Goal: Task Accomplishment & Management: Complete application form

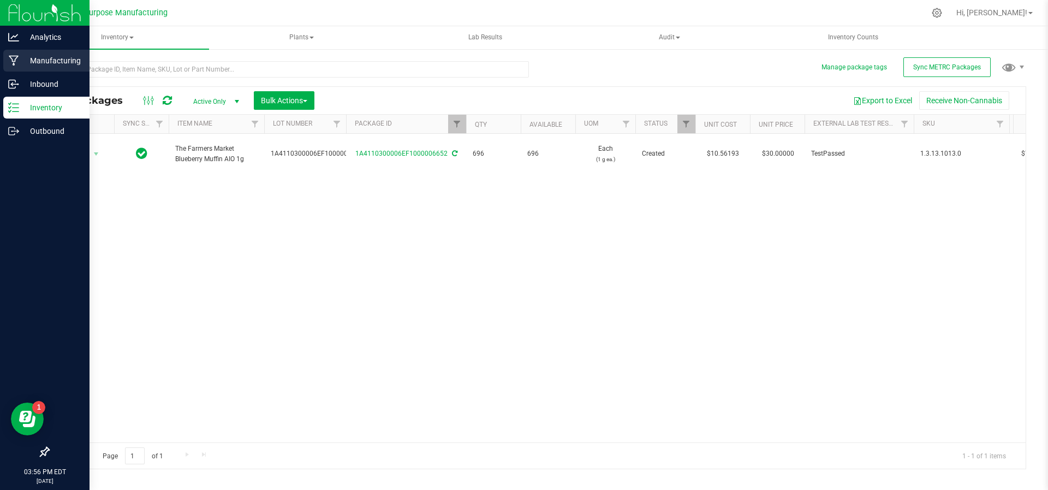
click at [33, 62] on p "Manufacturing" at bounding box center [51, 60] width 65 height 13
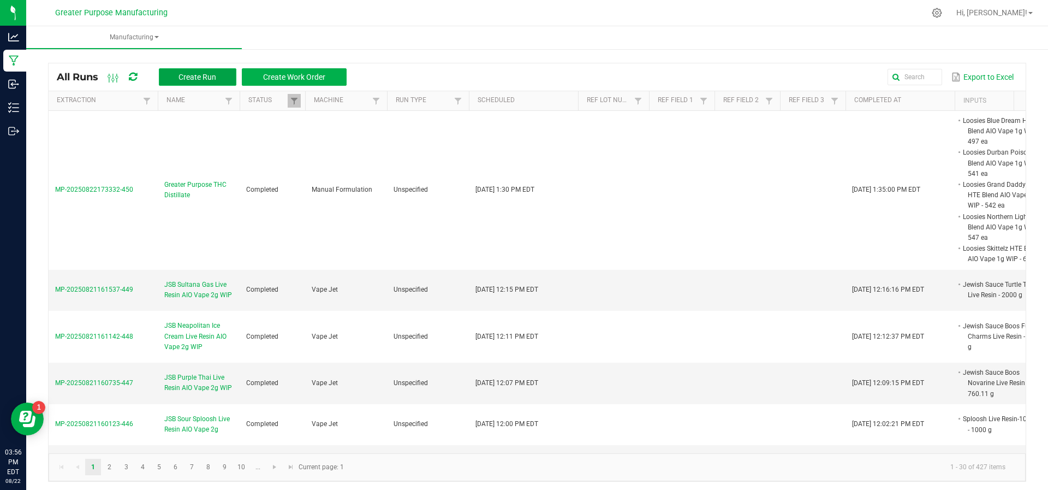
click at [208, 73] on span "Create Run" at bounding box center [197, 77] width 38 height 9
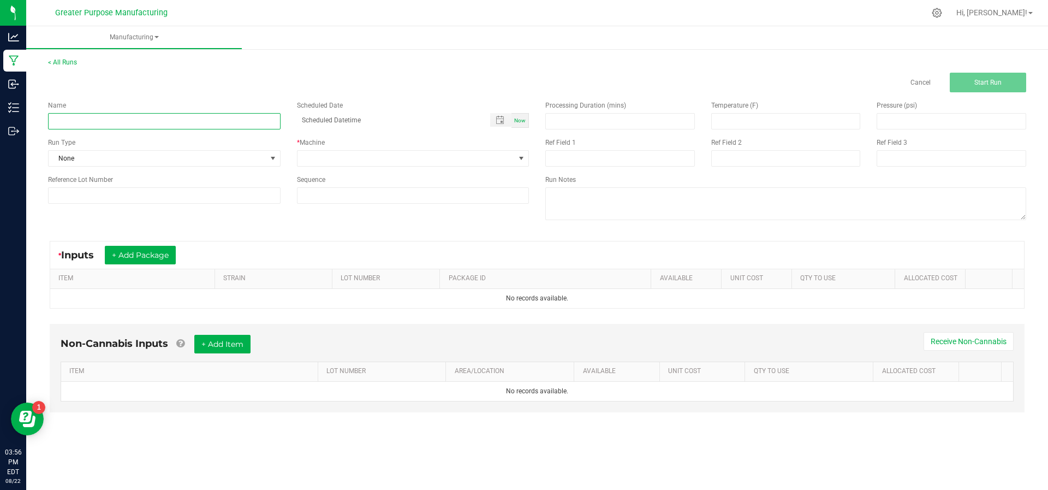
click at [175, 123] on input at bounding box center [164, 121] width 233 height 16
click at [95, 120] on input "Journey Man - Distillate" at bounding box center [164, 121] width 233 height 16
click at [142, 117] on input "Journey Man - MCT Distillate" at bounding box center [164, 121] width 233 height 16
type input "Journey Man - MCT Distillate Blend"
click at [431, 158] on span at bounding box center [406, 158] width 218 height 15
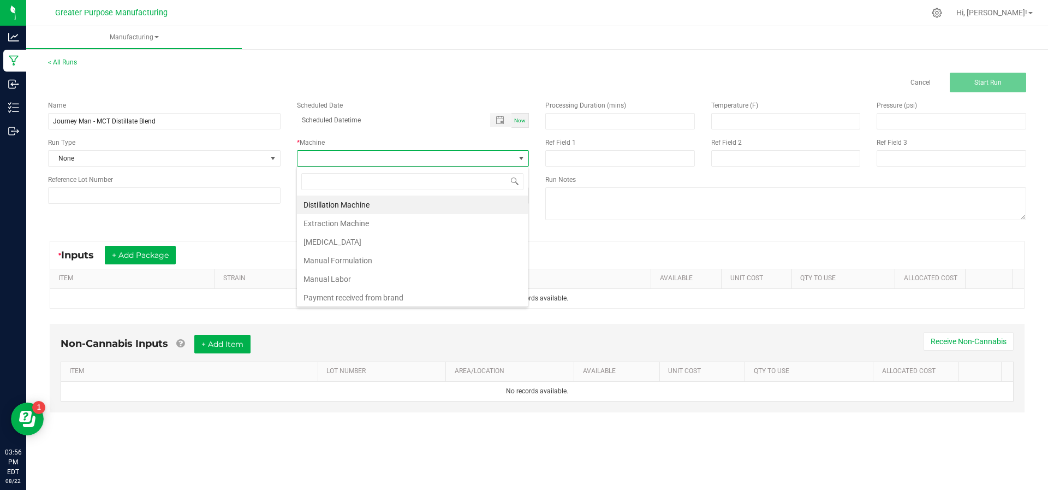
scroll to position [16, 233]
click at [403, 257] on li "Manual Formulation" at bounding box center [412, 260] width 231 height 19
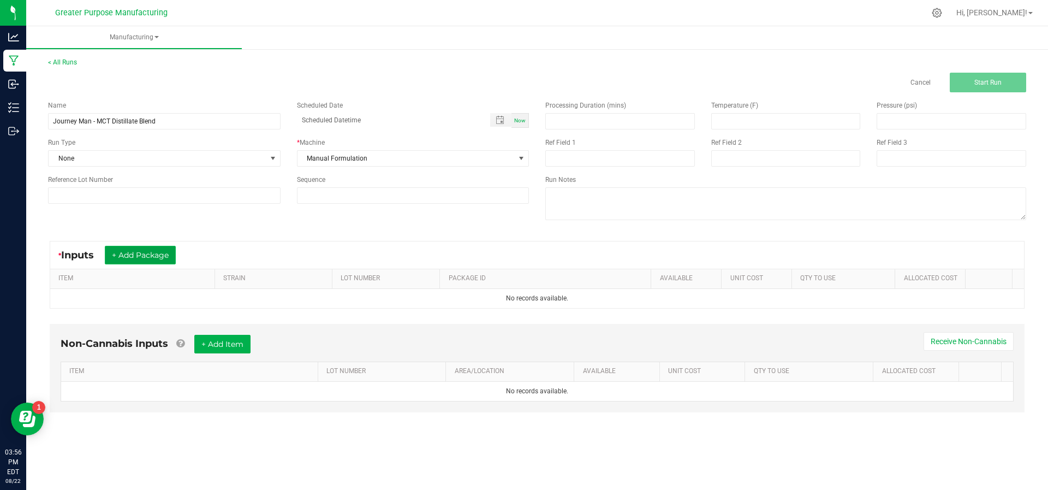
click at [157, 253] on button "+ Add Package" at bounding box center [140, 255] width 71 height 19
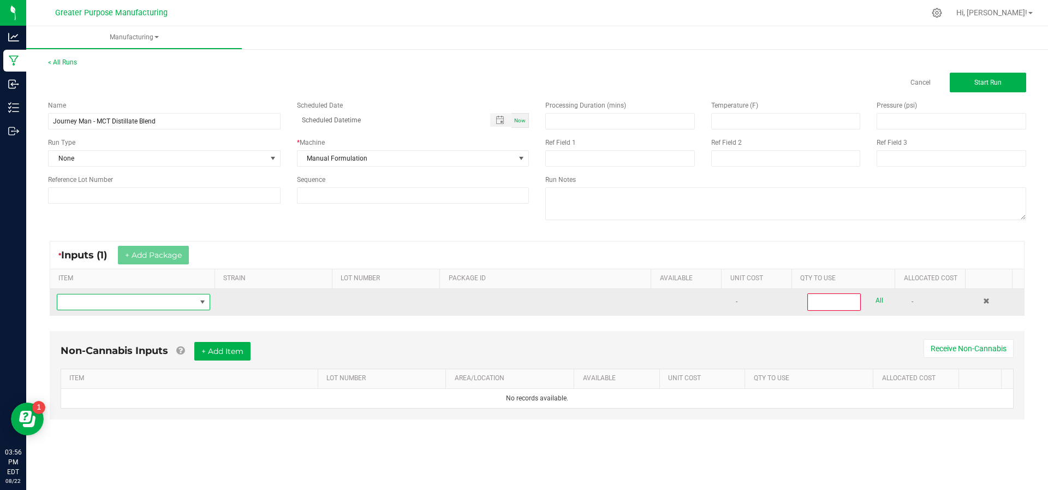
click at [157, 301] on span "NO DATA FOUND" at bounding box center [126, 301] width 139 height 15
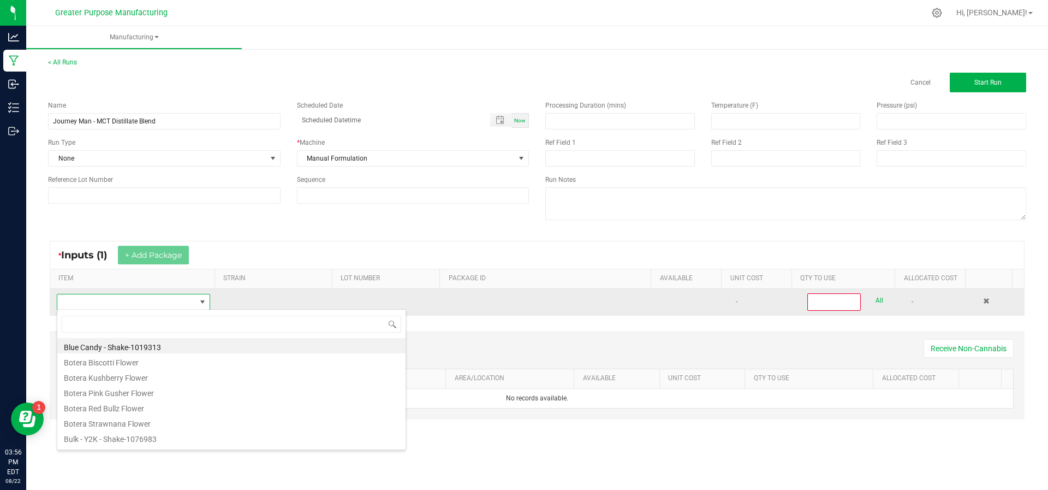
scroll to position [16, 149]
type input "Journeyman"
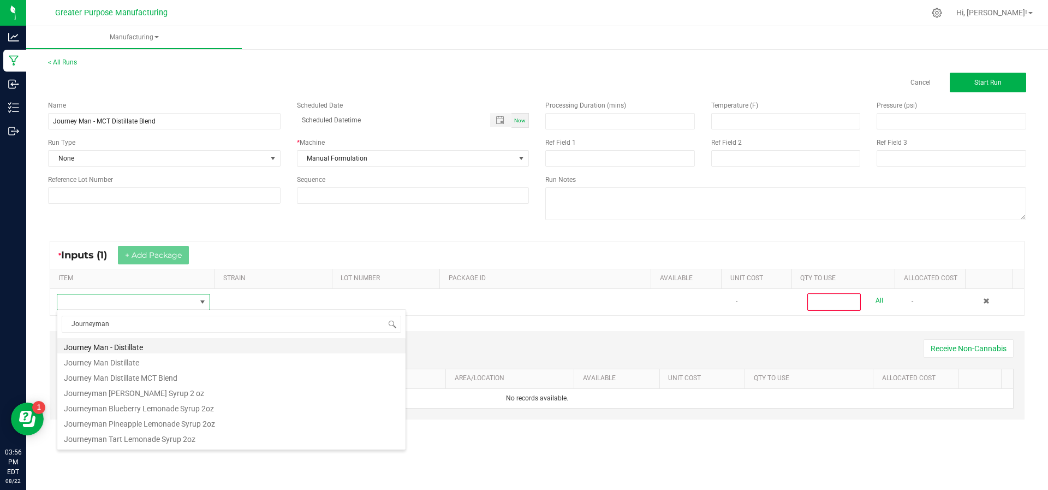
click at [147, 344] on li "Journey Man - Distillate" at bounding box center [231, 345] width 348 height 15
type input "0"
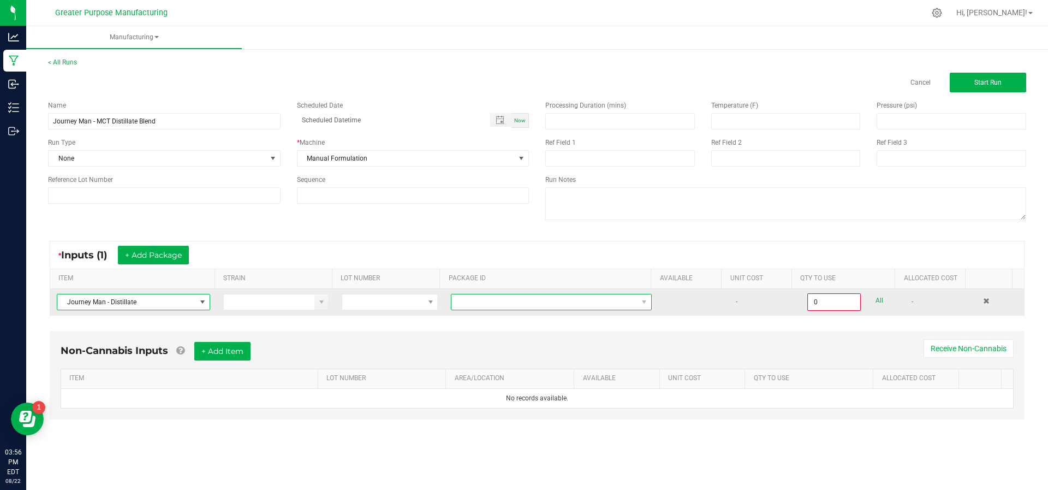
click at [520, 296] on span "NO DATA FOUND" at bounding box center [544, 301] width 186 height 15
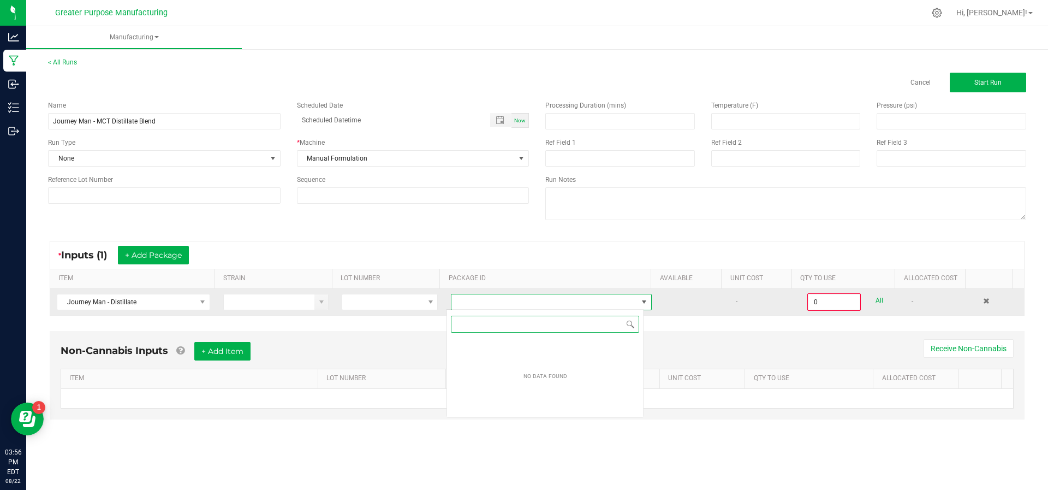
scroll to position [16, 198]
click at [201, 301] on span at bounding box center [202, 301] width 9 height 9
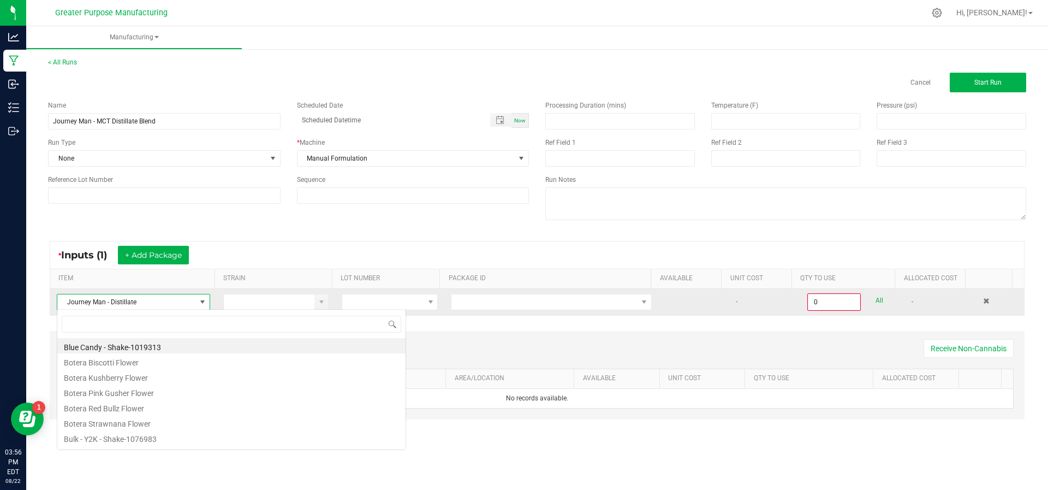
scroll to position [16, 151]
type input "Journeyman"
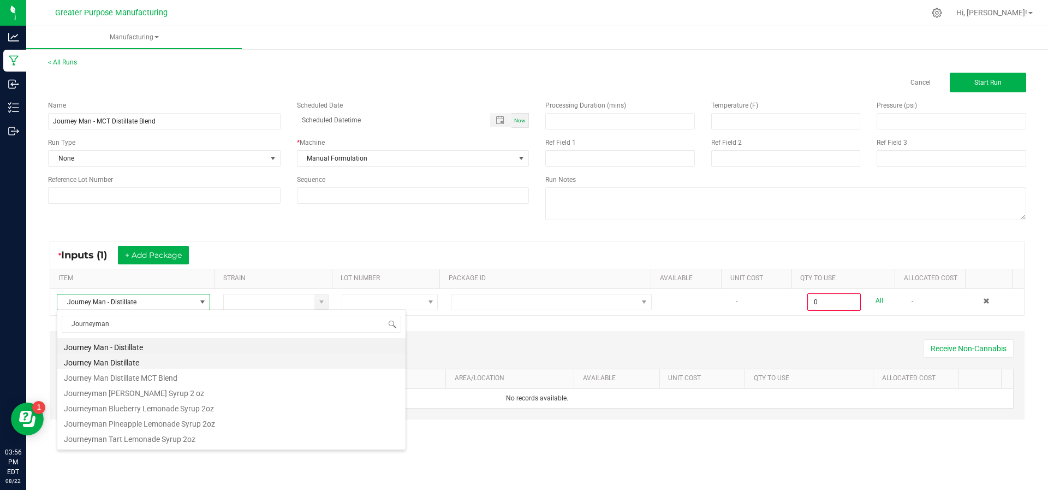
click at [167, 363] on li "Journey Man Distillate" at bounding box center [231, 360] width 348 height 15
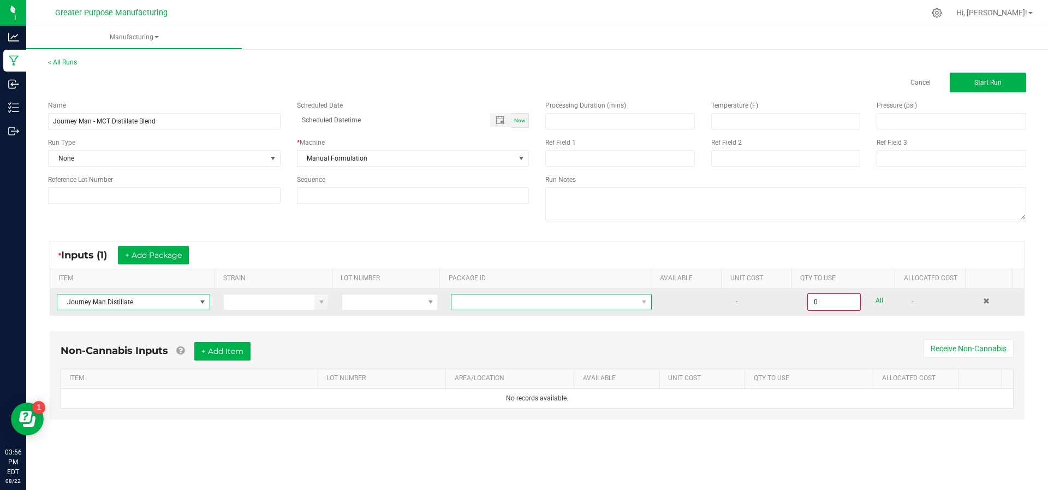
click at [475, 304] on span "NO DATA FOUND" at bounding box center [544, 301] width 186 height 15
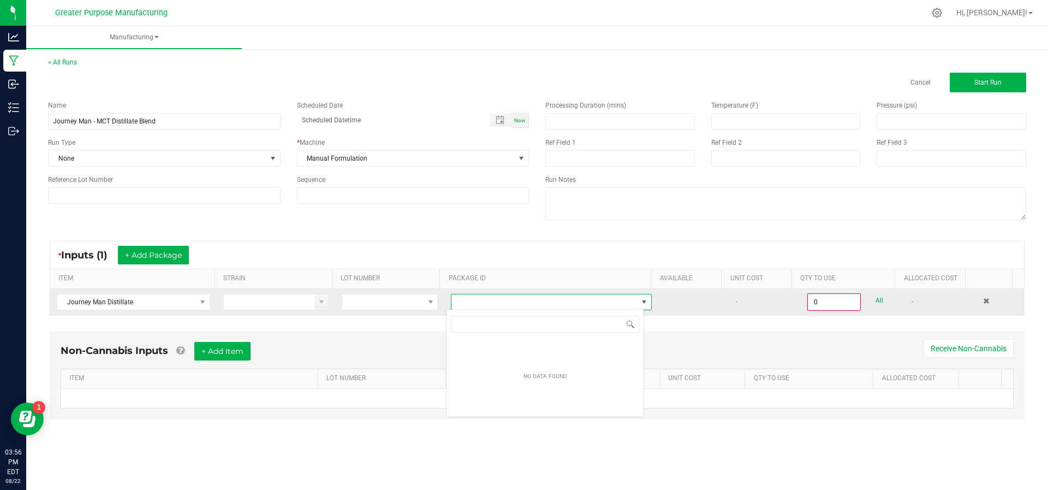
scroll to position [16, 198]
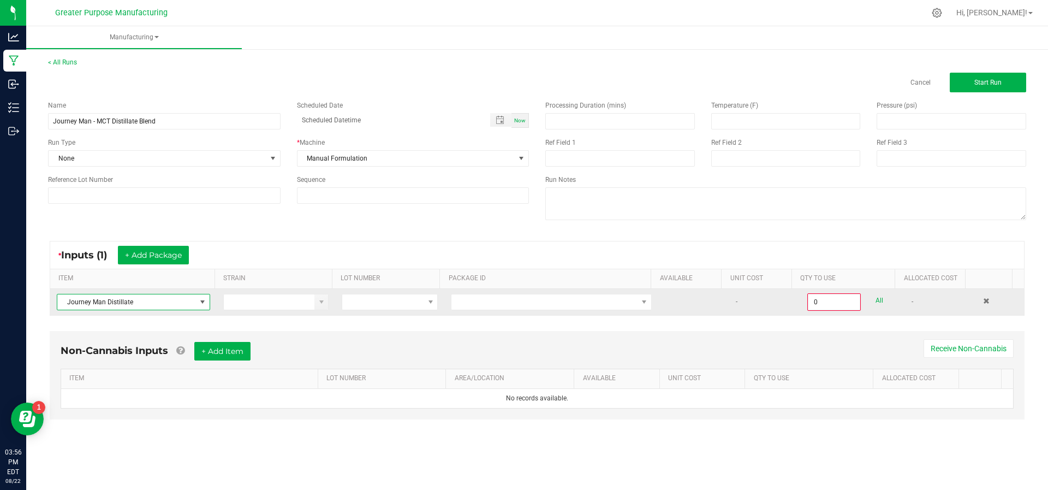
click at [139, 296] on span "Journey Man Distillate" at bounding box center [126, 301] width 139 height 15
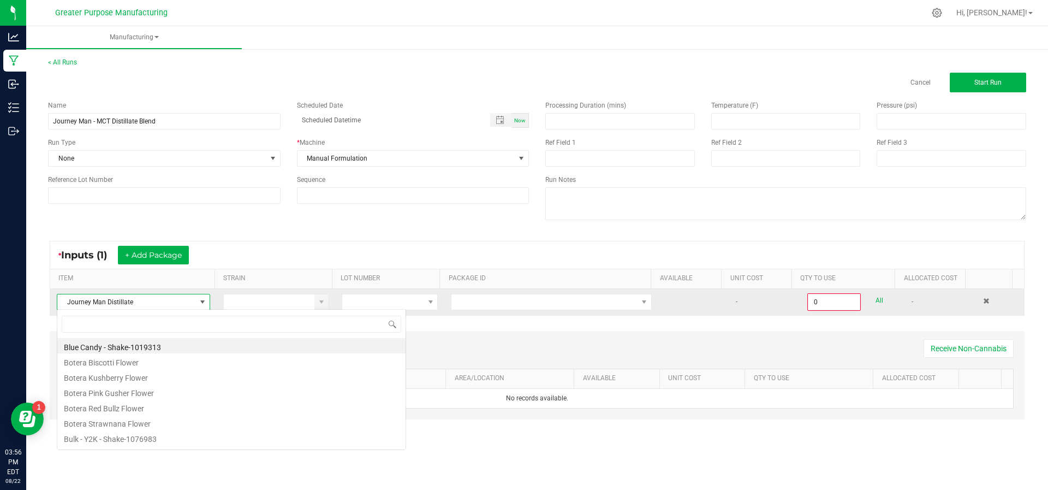
scroll to position [16, 151]
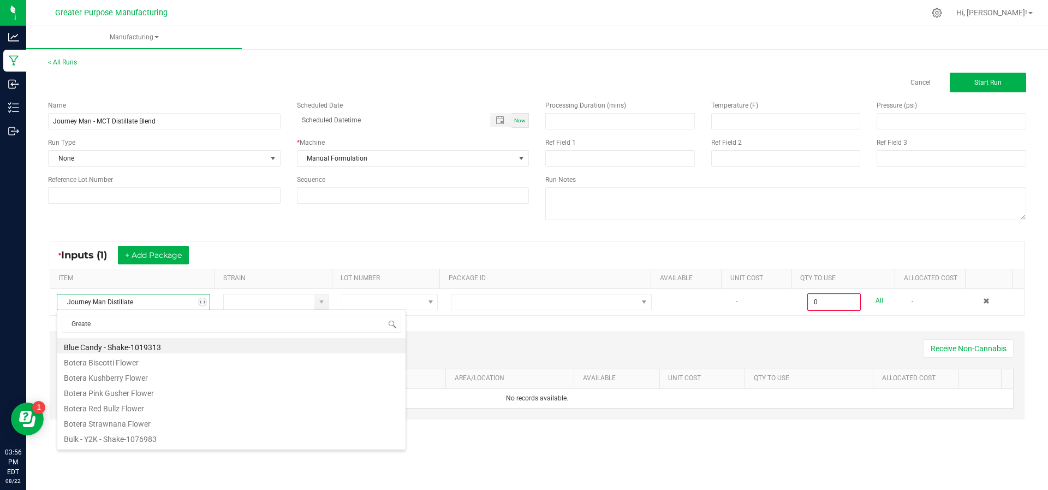
type input "Greater"
click at [137, 345] on li "Greater Purpose Distillate THC" at bounding box center [231, 345] width 348 height 15
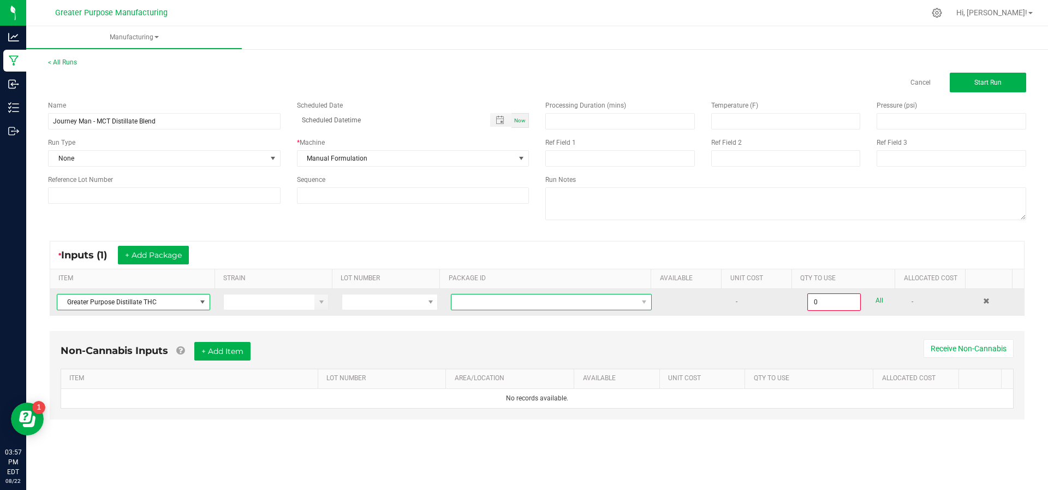
click at [526, 300] on span at bounding box center [544, 301] width 186 height 15
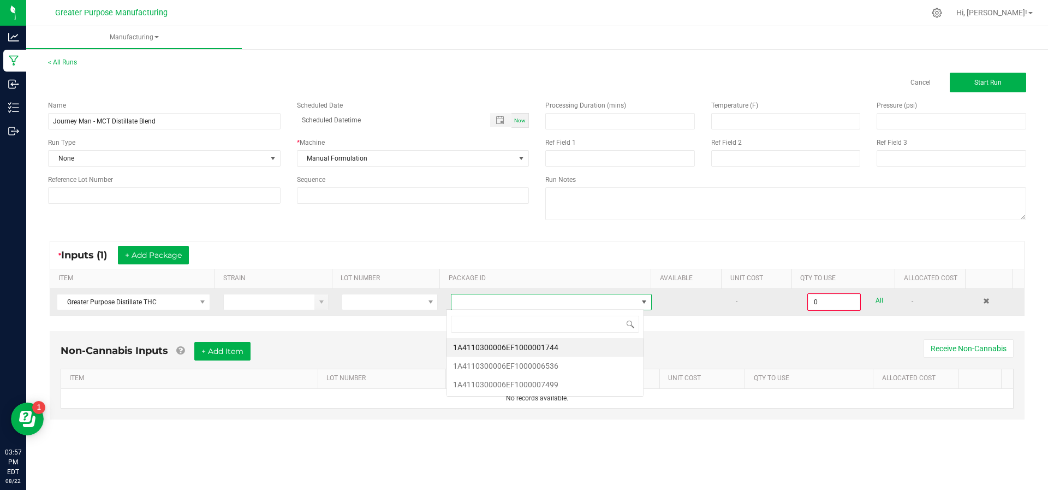
scroll to position [16, 198]
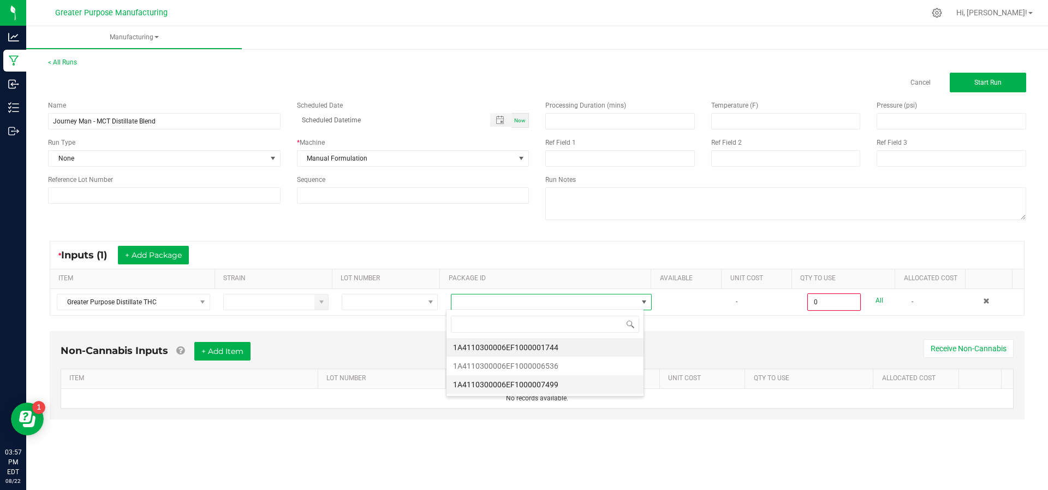
click at [526, 386] on li "1A4110300006EF1000007499" at bounding box center [544, 384] width 197 height 19
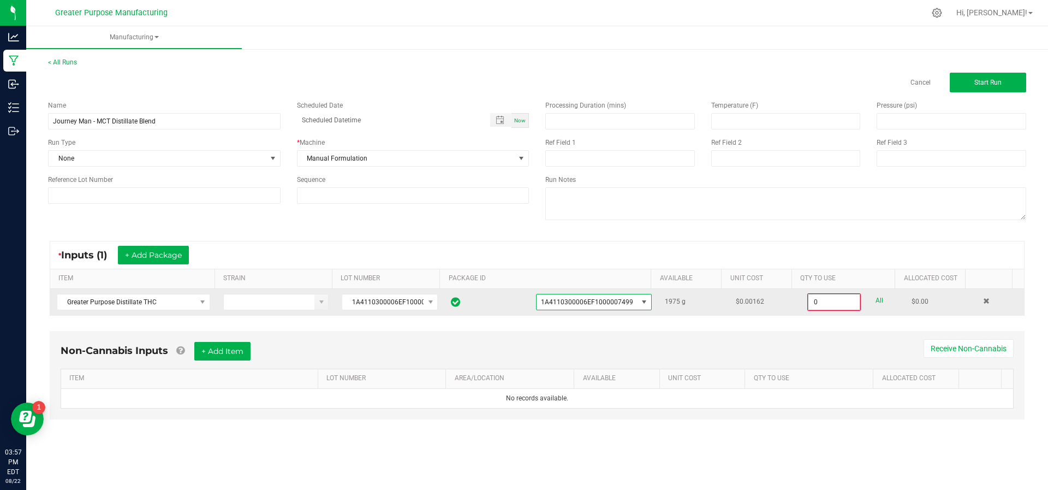
click at [824, 306] on input "0" at bounding box center [833, 301] width 51 height 15
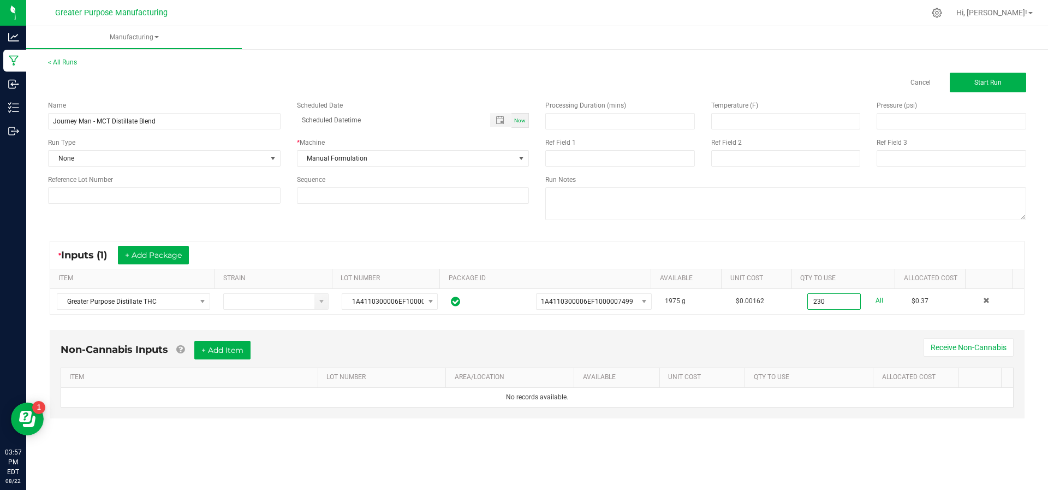
type input "230.0000 g"
click at [786, 342] on div "Non-Cannabis Inputs + Add Item Receive Non-Cannabis" at bounding box center [537, 354] width 953 height 27
click at [233, 345] on button "+ Add Item" at bounding box center [222, 350] width 56 height 19
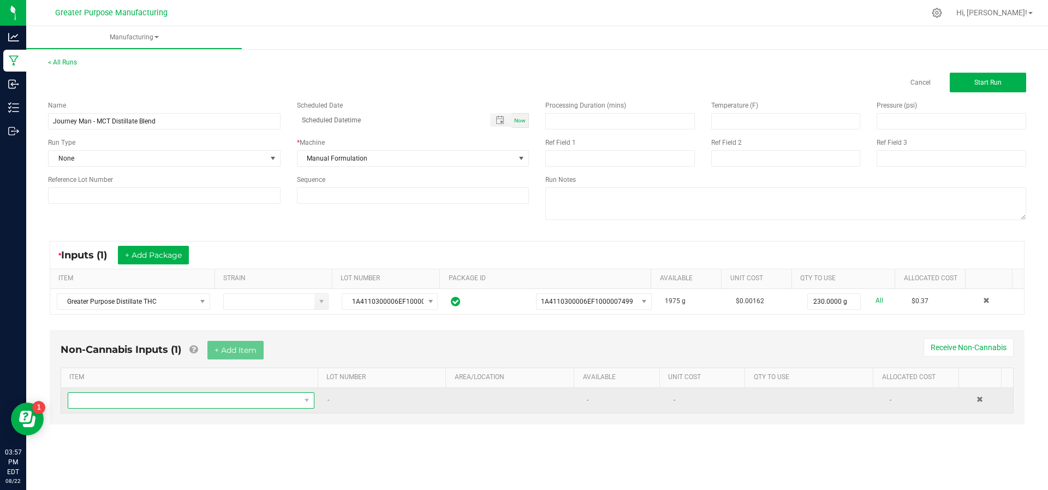
click at [211, 400] on span "NO DATA FOUND" at bounding box center [184, 399] width 232 height 15
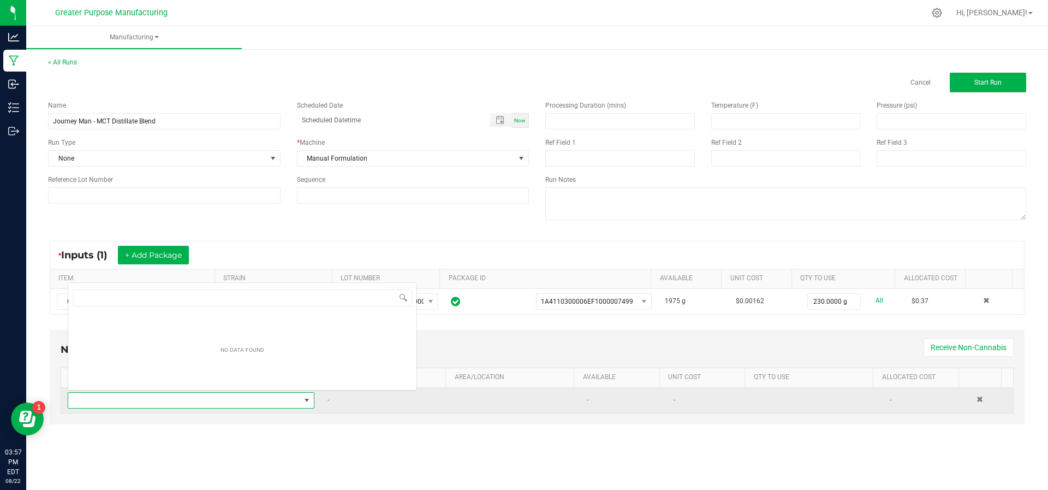
scroll to position [16, 240]
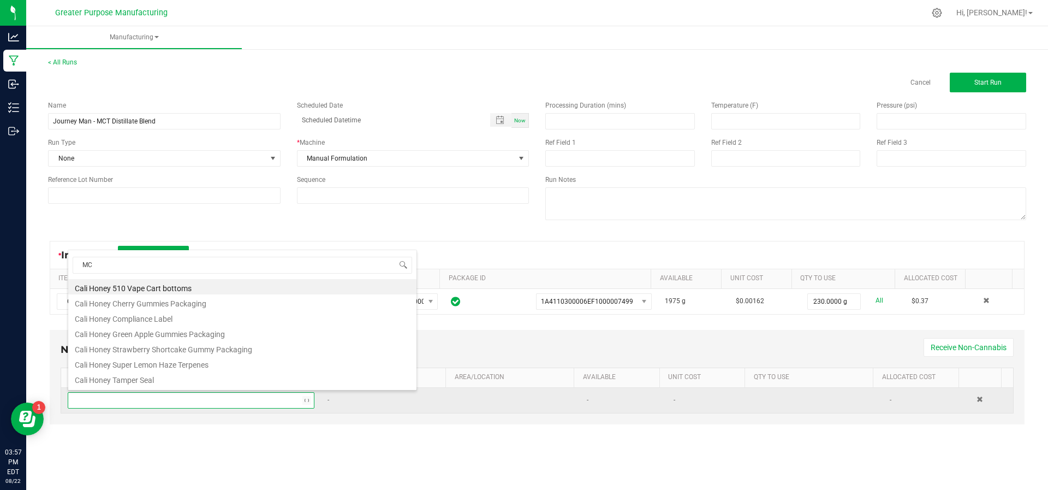
type input "MCT"
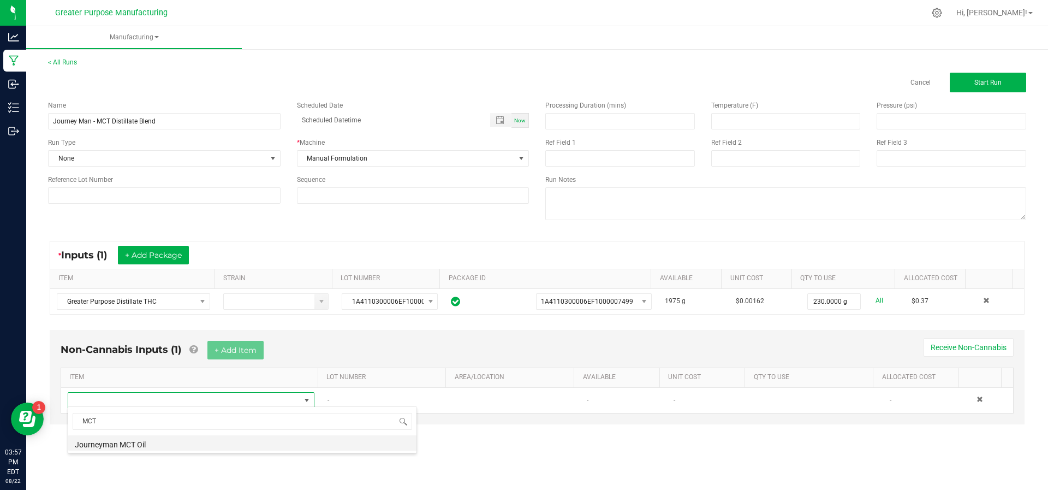
click at [176, 446] on li "Journeyman MCT Oil" at bounding box center [242, 442] width 348 height 15
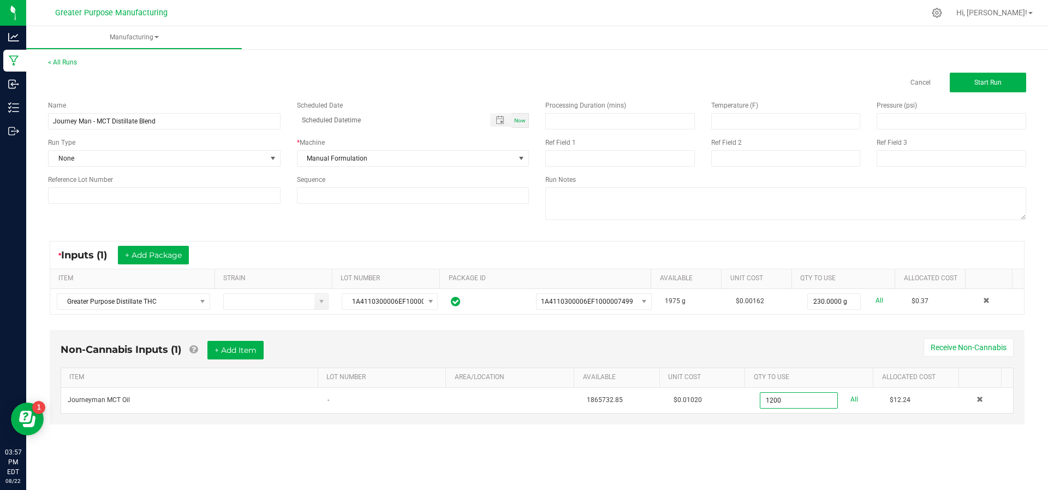
type input "1200.0000 g"
click at [809, 446] on div "< All Runs Cancel Start Run Name Journey Man - MCT Distillate Blend Scheduled D…" at bounding box center [537, 250] width 1022 height 409
click at [984, 73] on button "Start Run" at bounding box center [988, 83] width 76 height 20
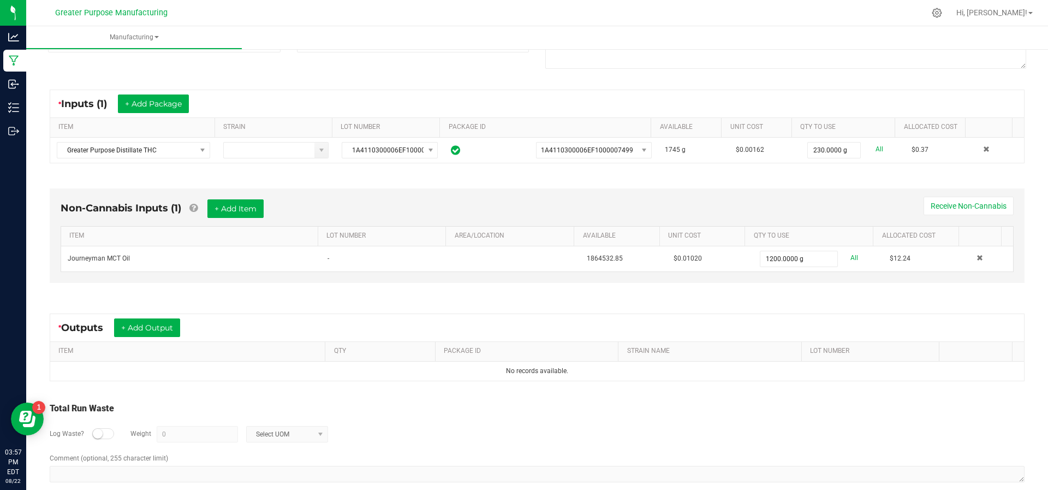
scroll to position [166, 0]
click at [154, 318] on button "+ Add Output" at bounding box center [147, 327] width 66 height 19
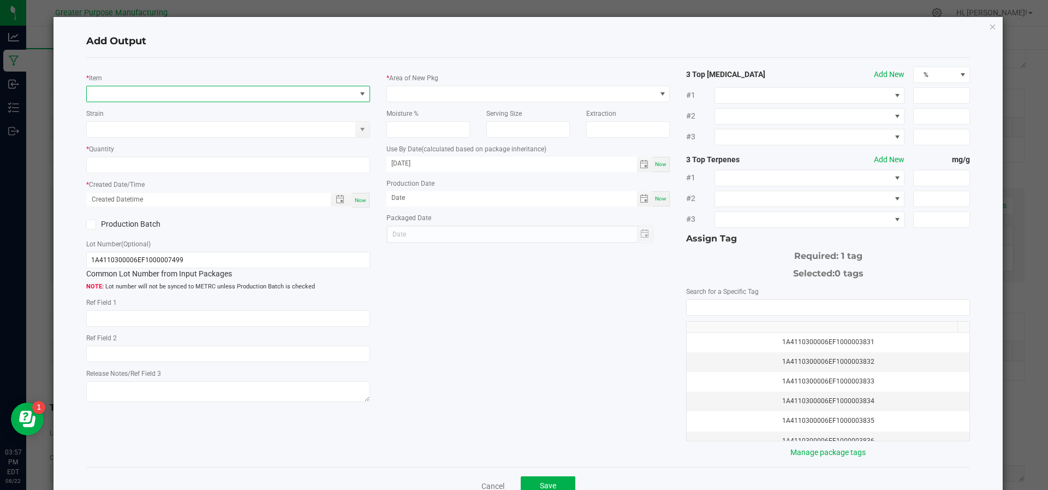
click at [160, 87] on span "NO DATA FOUND" at bounding box center [221, 93] width 269 height 15
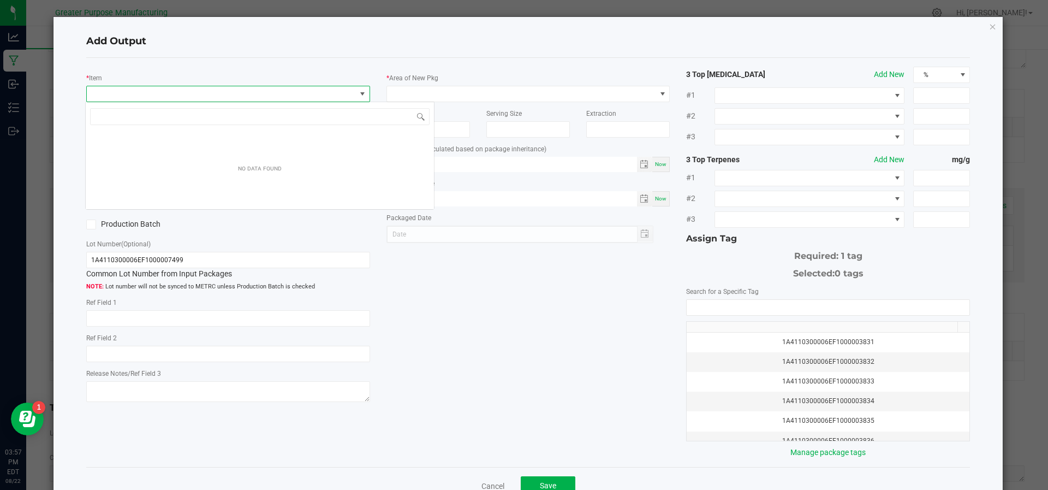
scroll to position [16, 280]
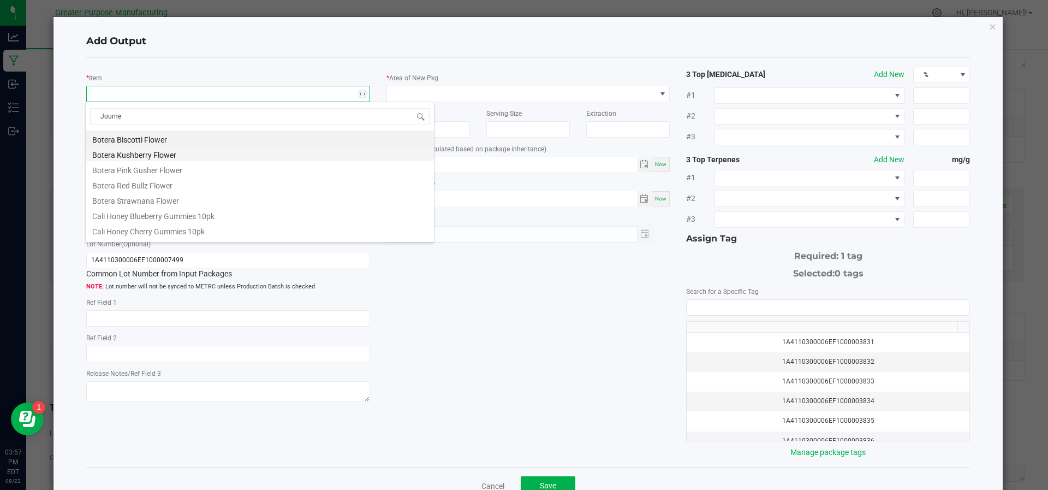
type input "Journey"
click at [146, 165] on li "Journey Man Distillate MCT Blend" at bounding box center [260, 168] width 348 height 15
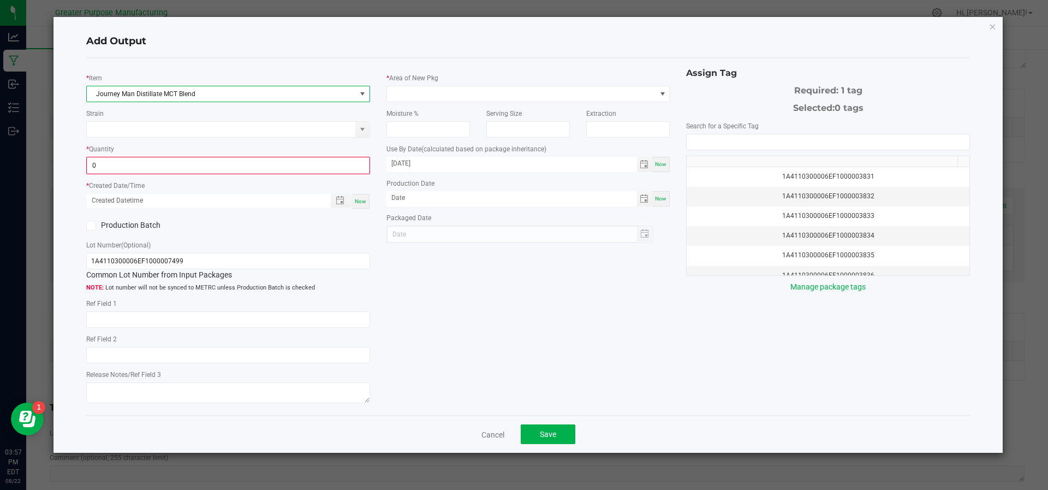
click at [146, 165] on input "0" at bounding box center [228, 165] width 282 height 15
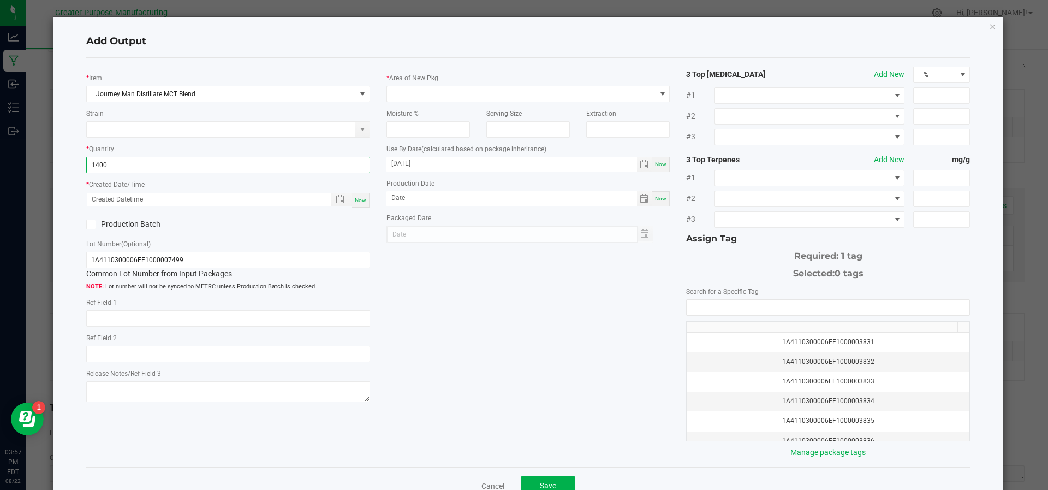
type input "1400.0000 g"
click at [361, 205] on div "Now" at bounding box center [360, 200] width 17 height 15
type input "[DATE] 3:57 PM"
type input "[DATE]"
click at [443, 89] on span at bounding box center [521, 93] width 269 height 15
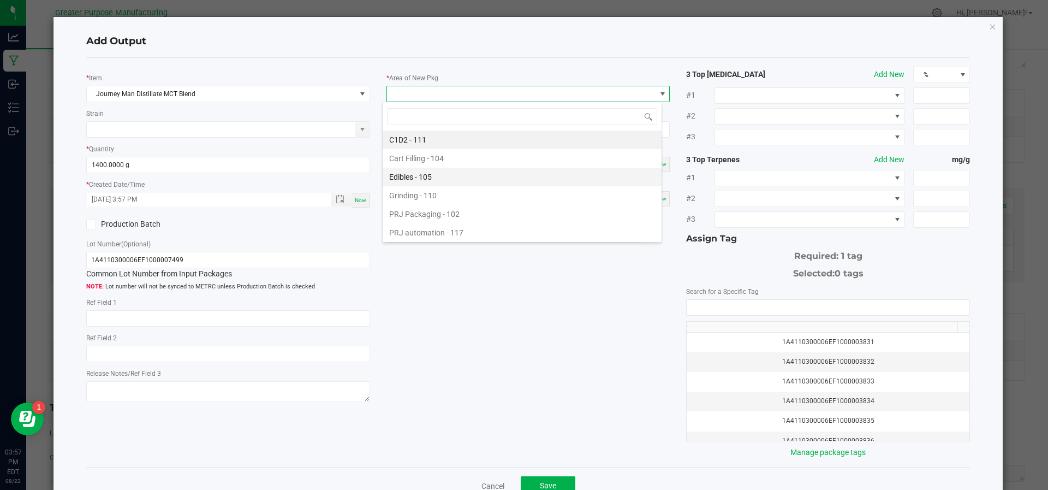
scroll to position [74, 0]
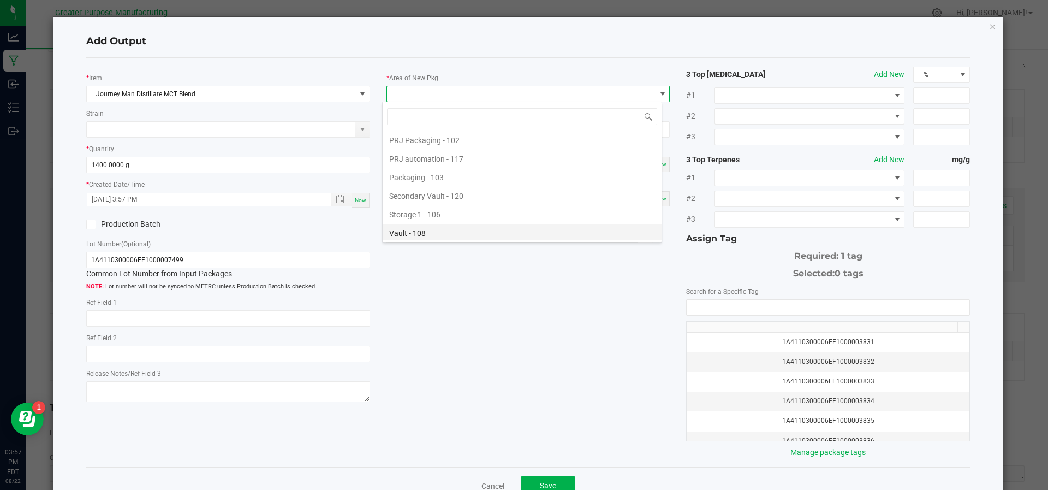
click at [425, 229] on li "Vault - 108" at bounding box center [522, 233] width 279 height 19
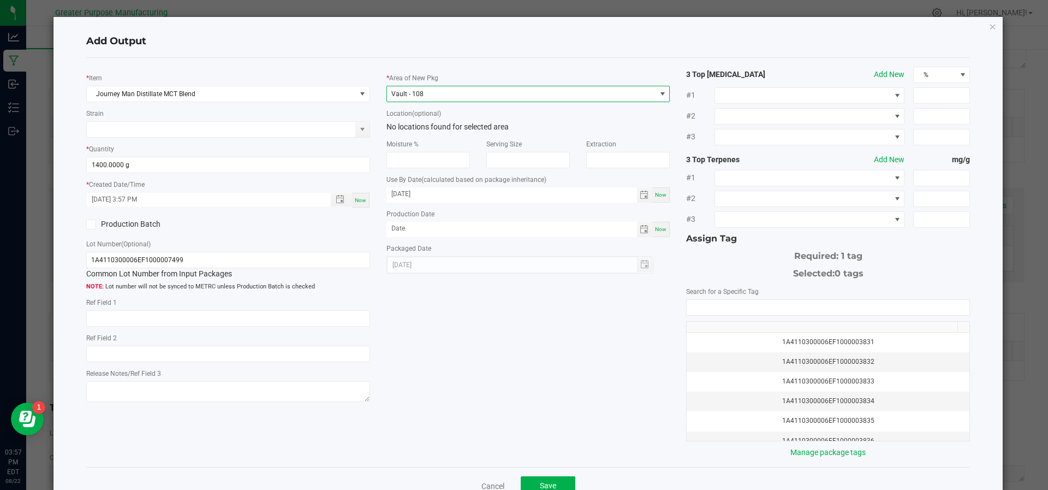
click at [660, 233] on div "Now" at bounding box center [660, 229] width 17 height 15
type input "[DATE]"
click at [790, 310] on input "NO DATA FOUND" at bounding box center [828, 307] width 283 height 15
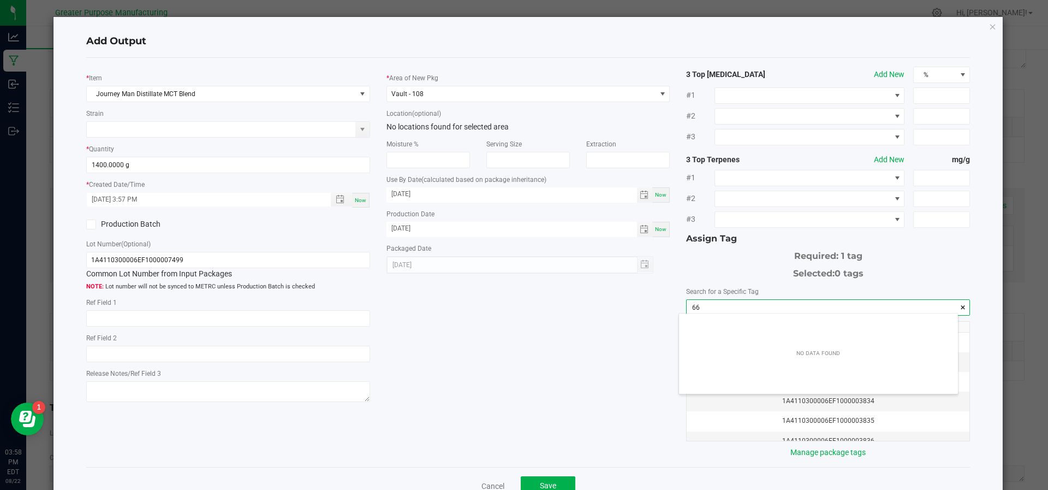
scroll to position [15, 279]
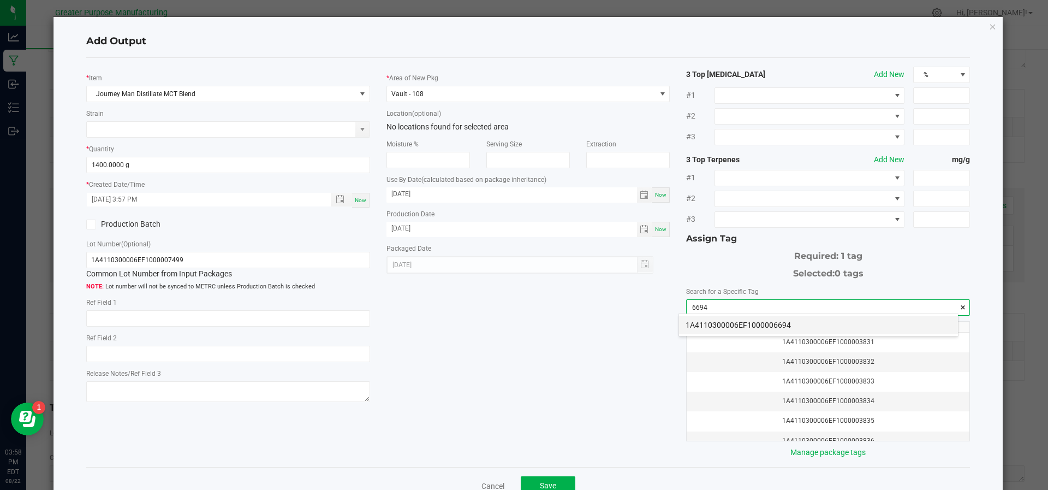
click at [796, 331] on li "1A4110300006EF1000006694" at bounding box center [818, 324] width 279 height 19
type input "1A4110300006EF1000006694"
